Goal: Transaction & Acquisition: Book appointment/travel/reservation

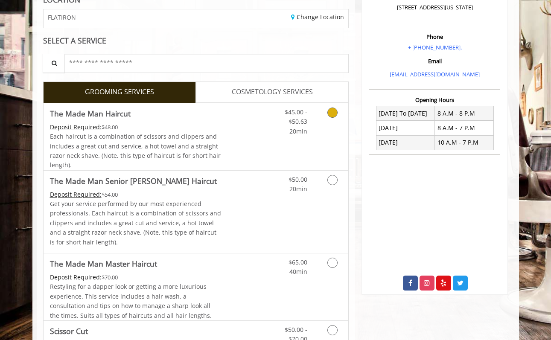
click at [242, 113] on link "Discounted Price" at bounding box center [246, 136] width 51 height 67
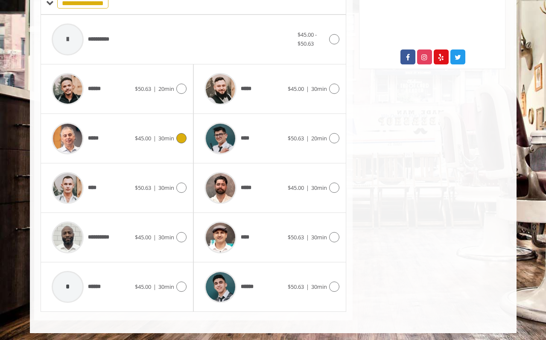
click at [125, 137] on div "*****" at bounding box center [90, 138] width 87 height 41
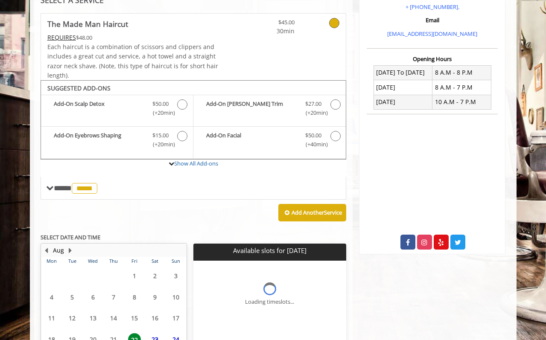
scroll to position [250, 0]
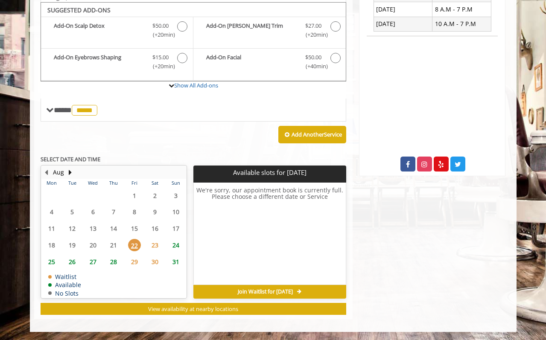
click at [92, 261] on span "27" at bounding box center [93, 262] width 13 height 12
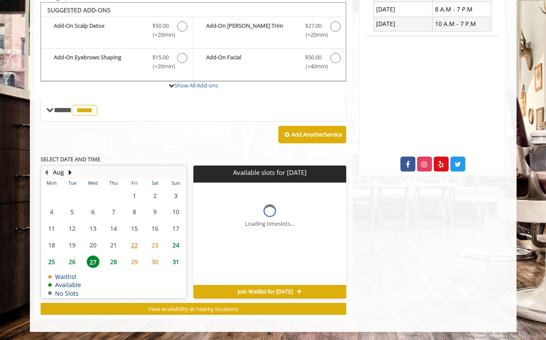
scroll to position [262, 0]
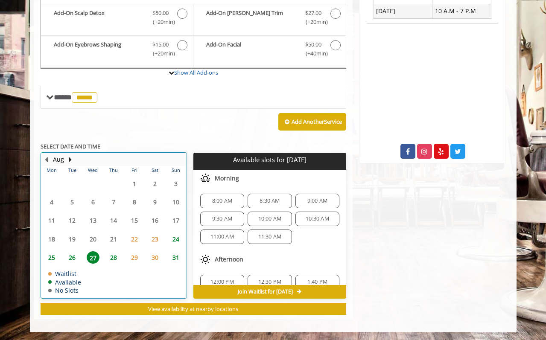
click at [72, 263] on td "26" at bounding box center [72, 257] width 20 height 18
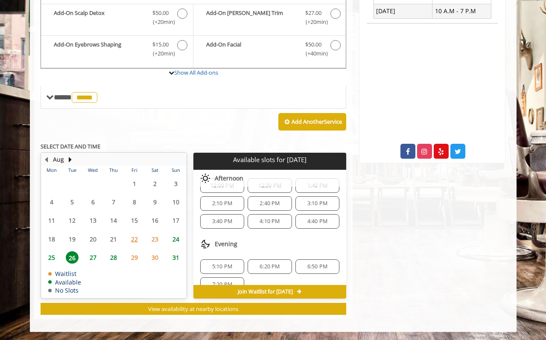
scroll to position [110, 0]
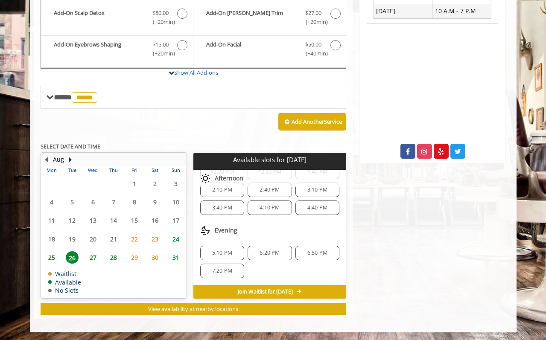
click at [220, 251] on span "5:10 PM" at bounding box center [222, 253] width 20 height 7
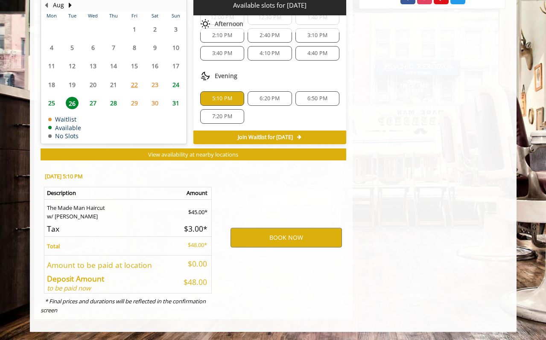
click at [285, 251] on div "BOOK NOW" at bounding box center [286, 238] width 133 height 146
click at [287, 241] on button "BOOK NOW" at bounding box center [285, 238] width 111 height 20
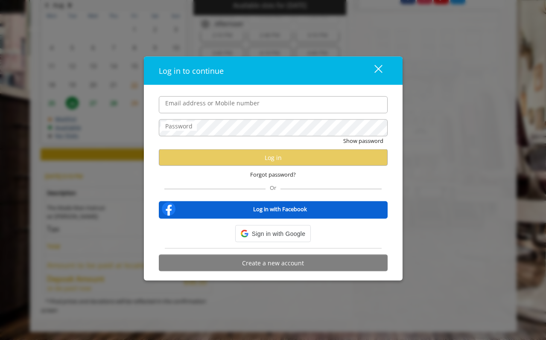
type input "**********"
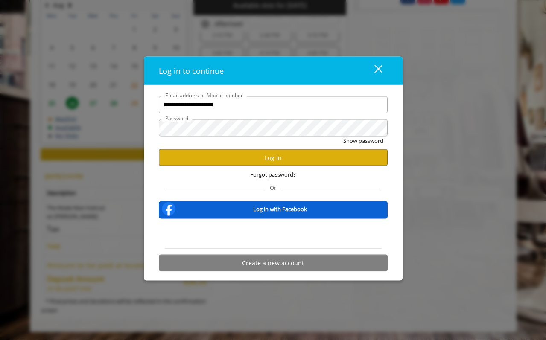
scroll to position [0, 0]
click at [286, 158] on button "Log in" at bounding box center [273, 157] width 229 height 17
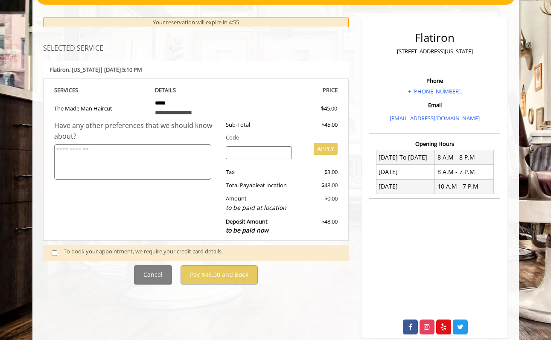
scroll to position [89, 0]
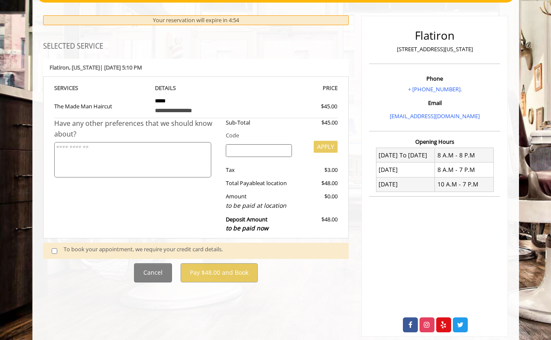
click at [89, 241] on div "**********" at bounding box center [196, 148] width 306 height 267
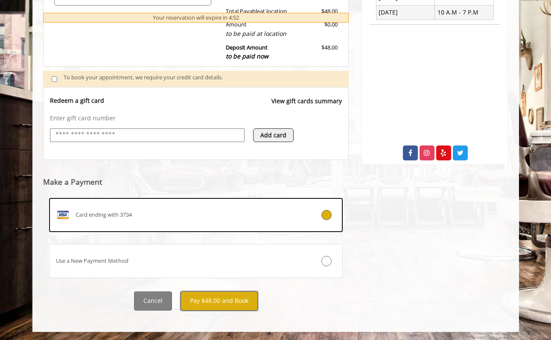
click at [219, 303] on button "Pay $48.00 and Book" at bounding box center [219, 301] width 77 height 19
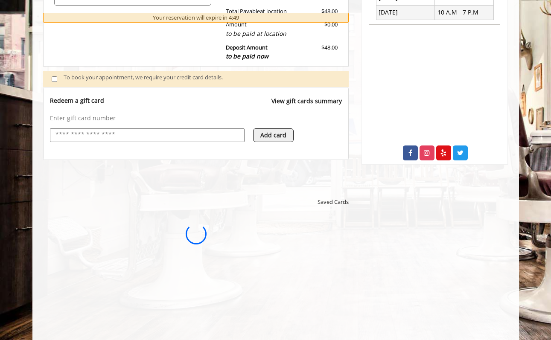
scroll to position [0, 0]
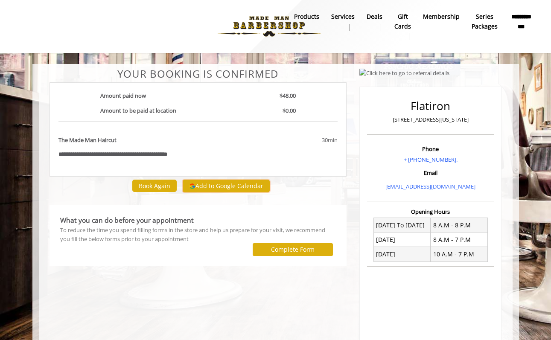
click at [213, 182] on button "Add to Google Calendar" at bounding box center [226, 186] width 87 height 13
